Goal: Information Seeking & Learning: Understand process/instructions

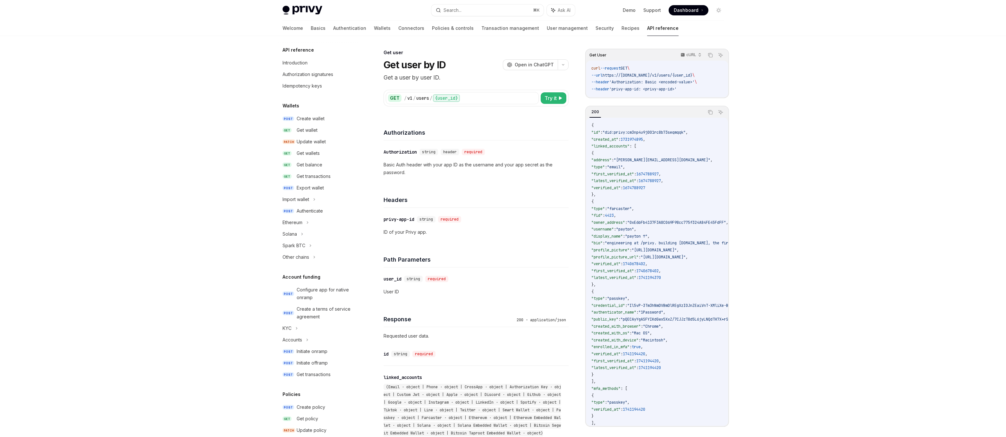
scroll to position [46, 0]
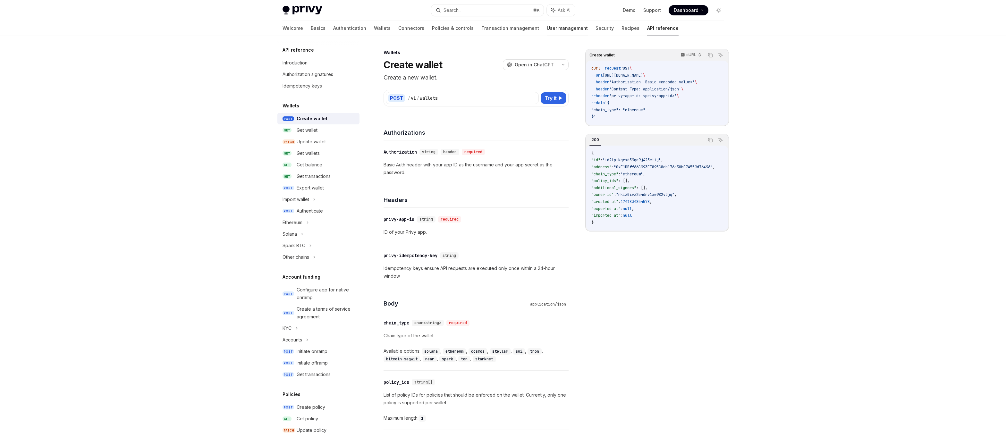
click at [547, 29] on link "User management" at bounding box center [567, 28] width 41 height 15
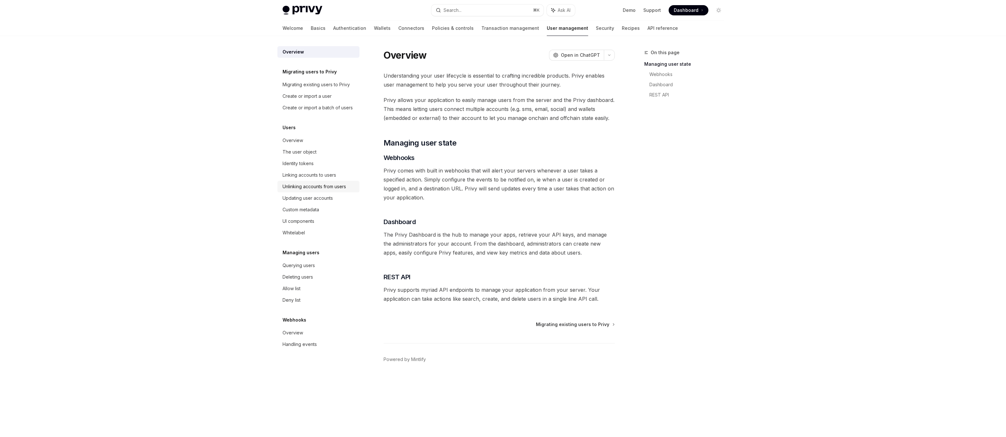
click at [303, 181] on link "Unlinking accounts from users" at bounding box center [318, 187] width 82 height 12
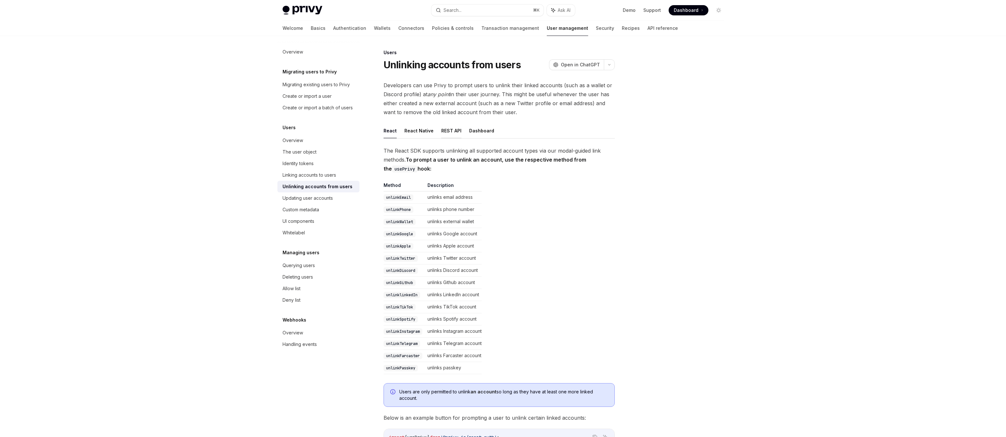
click at [449, 126] on button "REST API" at bounding box center [451, 130] width 20 height 15
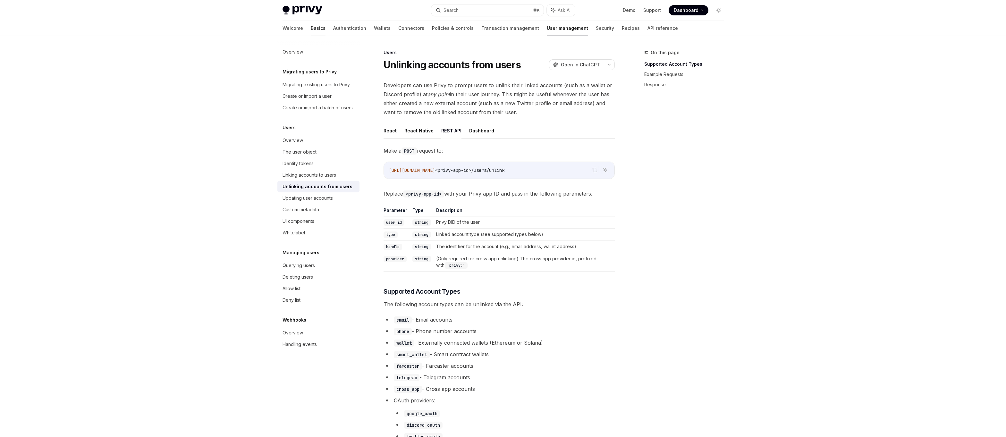
click at [311, 31] on link "Basics" at bounding box center [318, 28] width 15 height 15
type textarea "*"
